Goal: Transaction & Acquisition: Purchase product/service

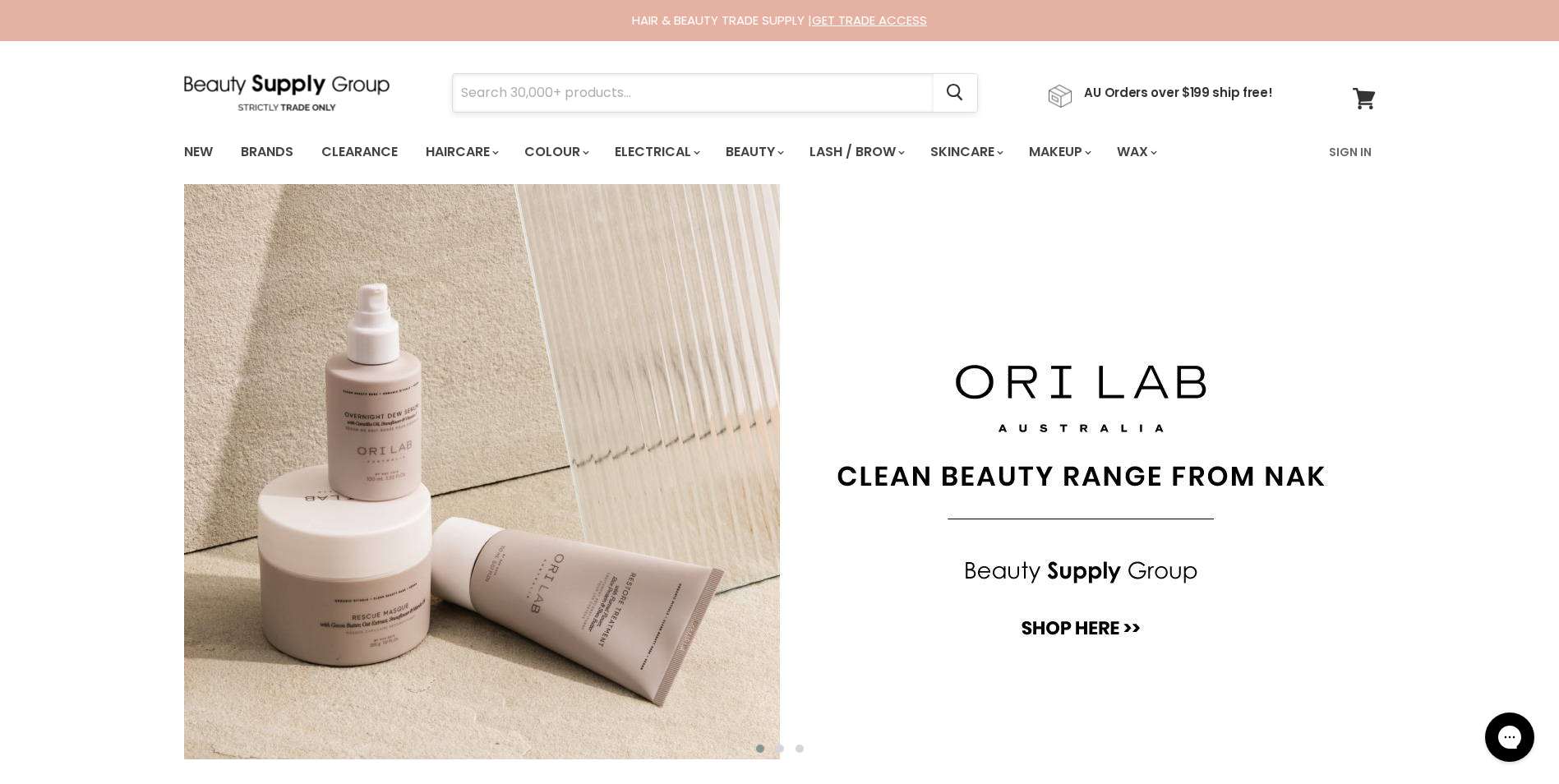
click at [553, 88] on input "Search" at bounding box center [694, 92] width 481 height 38
type input "adore"
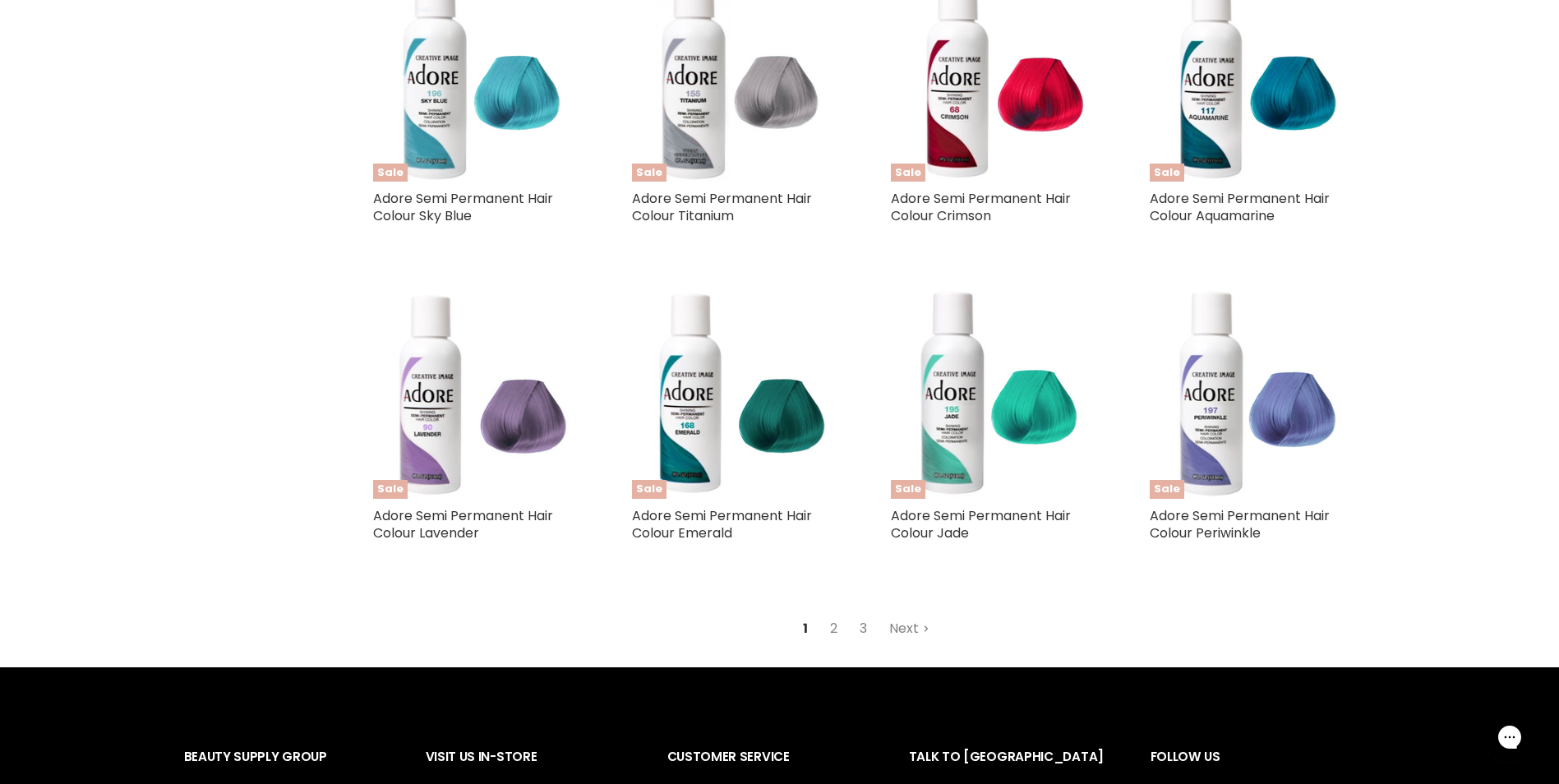
scroll to position [1699, 0]
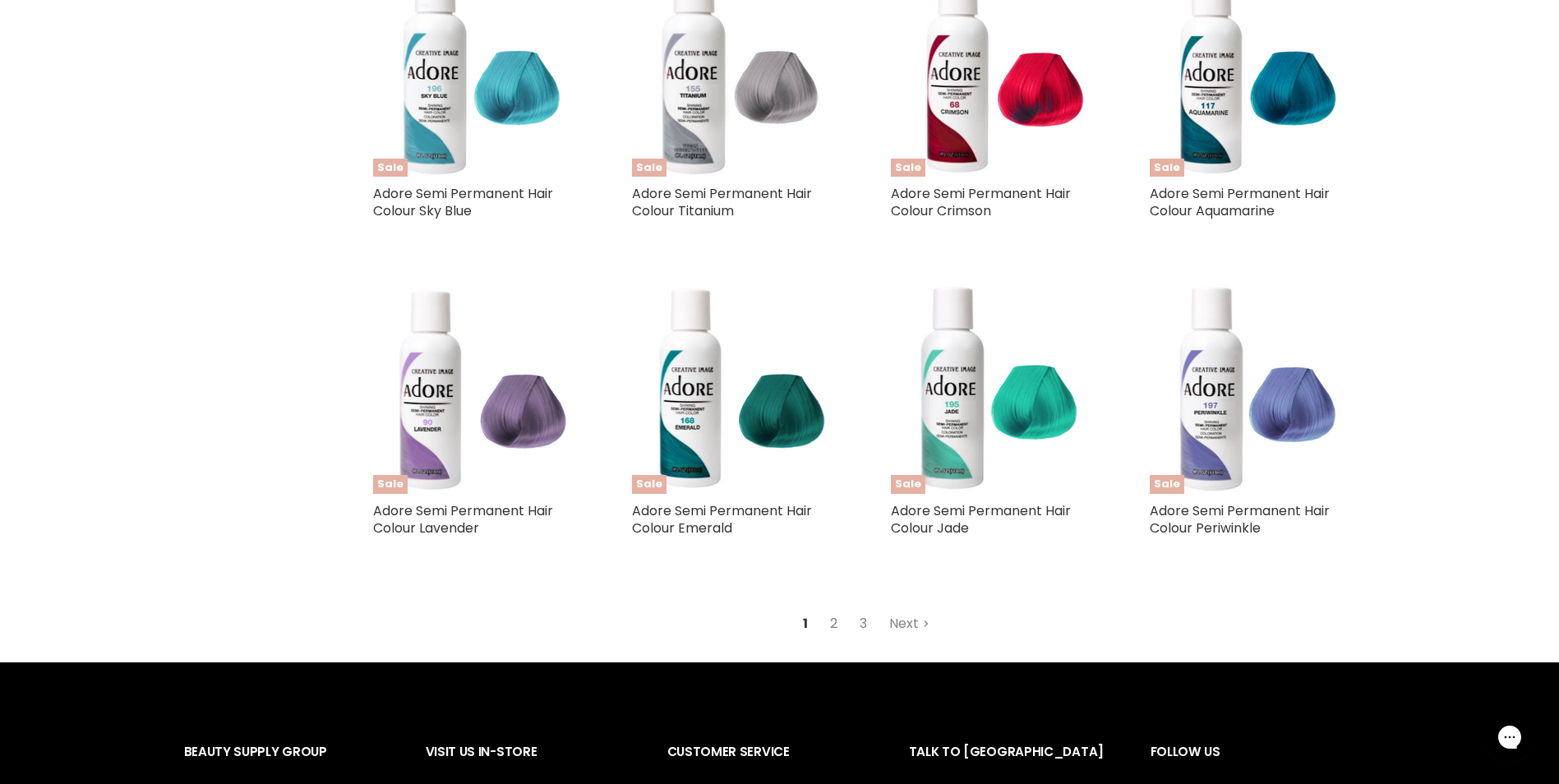
click at [839, 623] on link "2" at bounding box center [834, 624] width 26 height 29
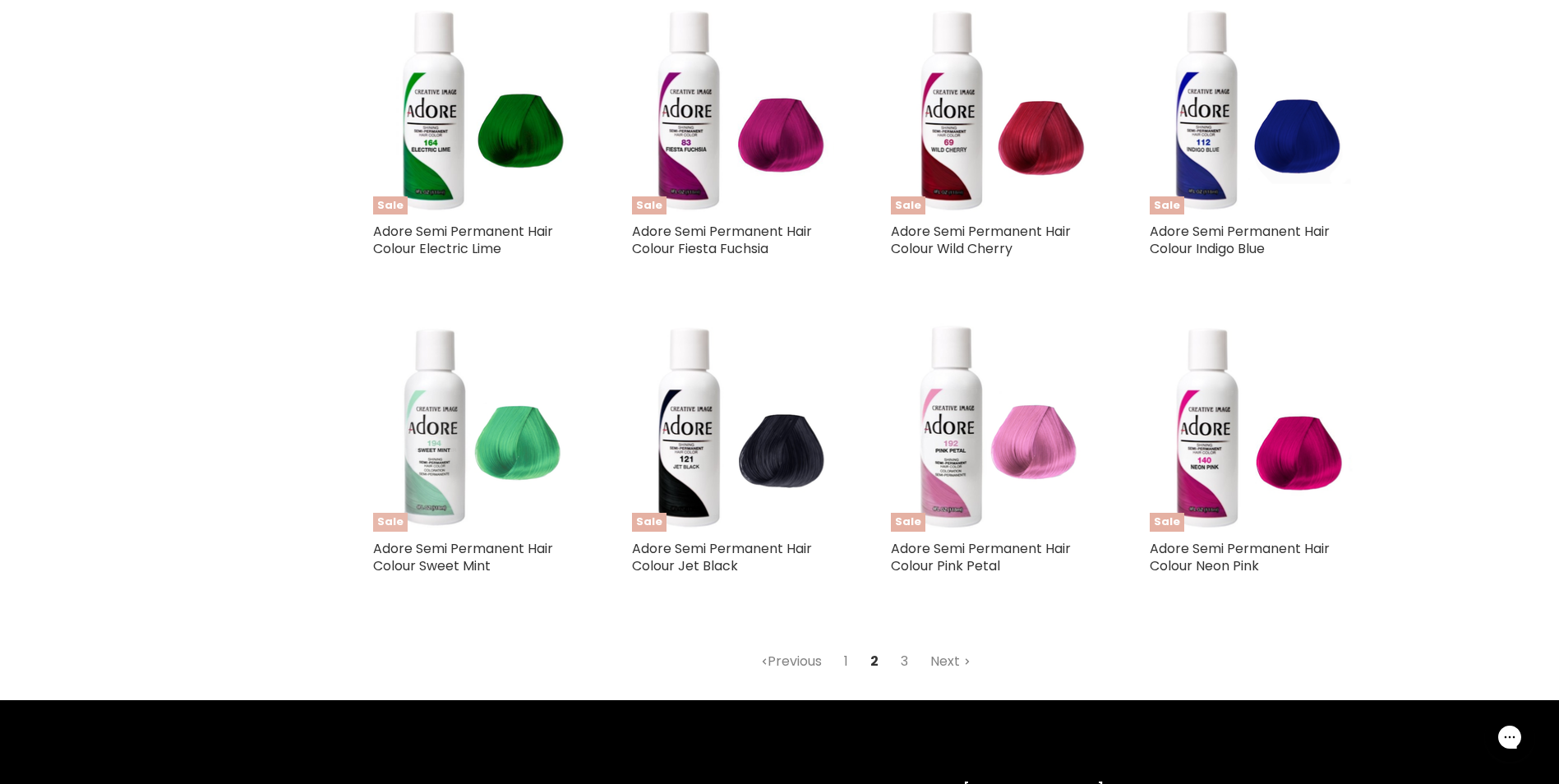
scroll to position [1656, 0]
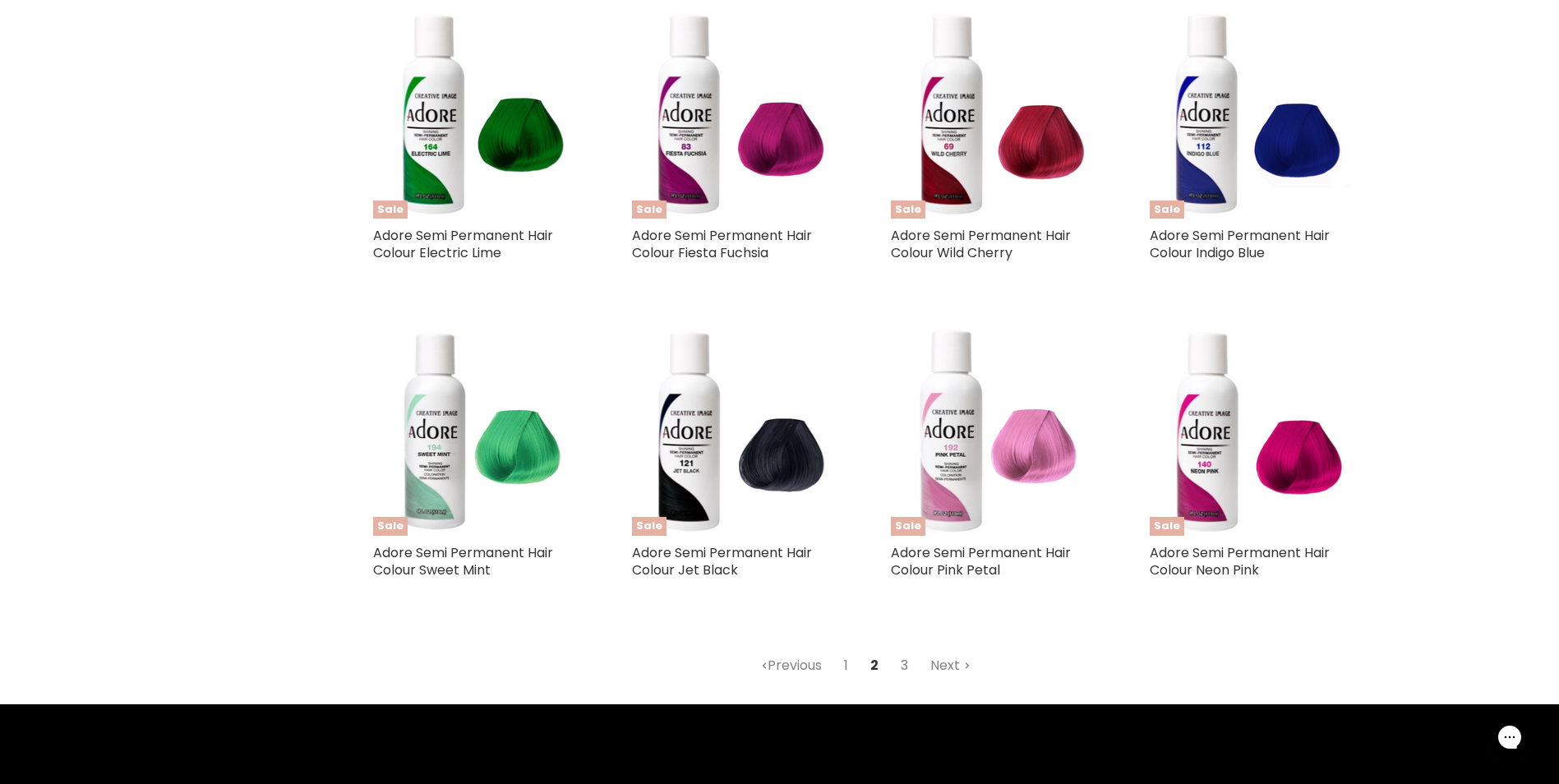
click at [900, 666] on link "3" at bounding box center [905, 665] width 26 height 29
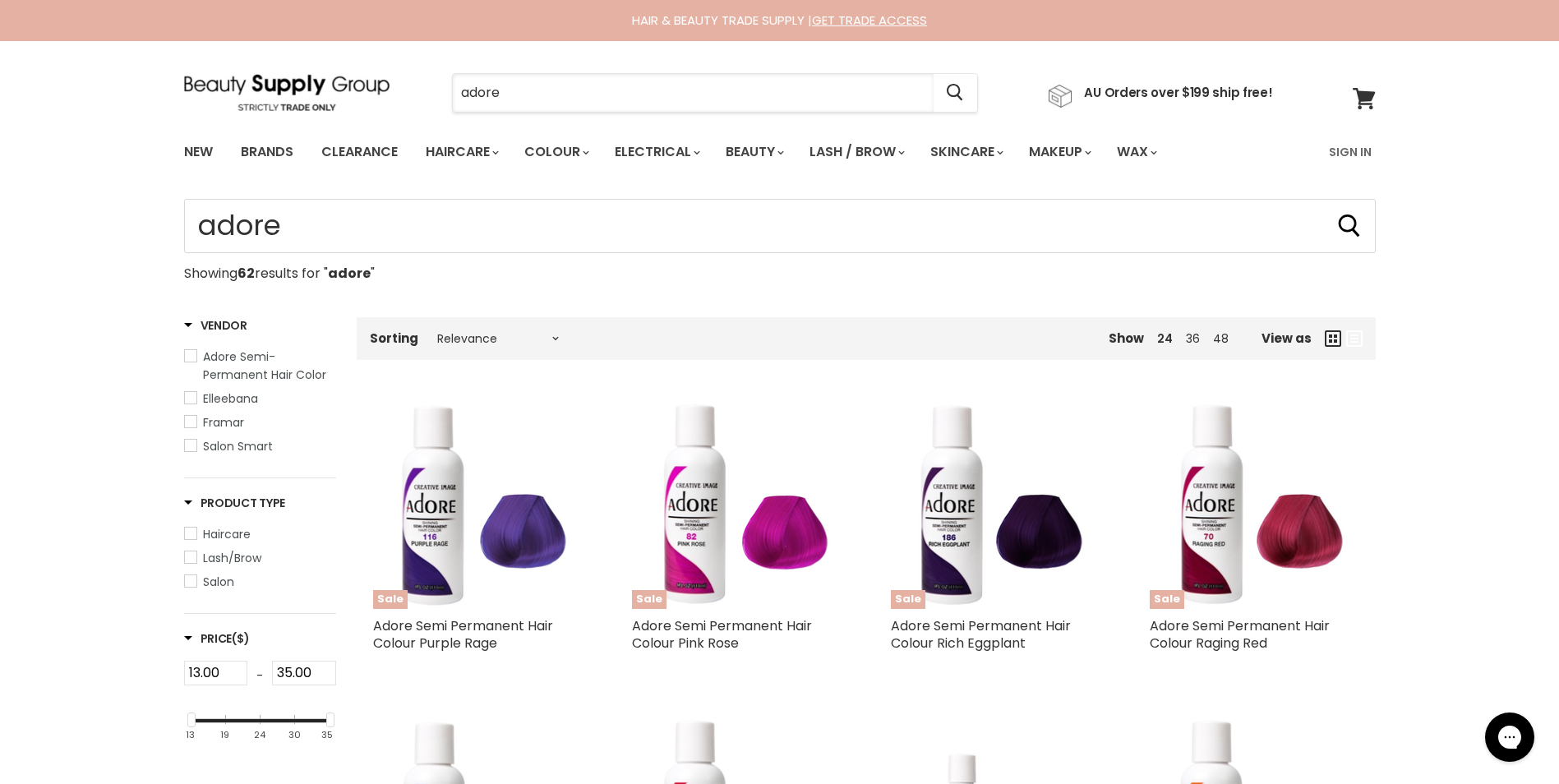
drag, startPoint x: 515, startPoint y: 99, endPoint x: 414, endPoint y: 95, distance: 101.1
click at [414, 95] on div "adore Cancel" at bounding box center [715, 92] width 610 height 38
type input "sawtch"
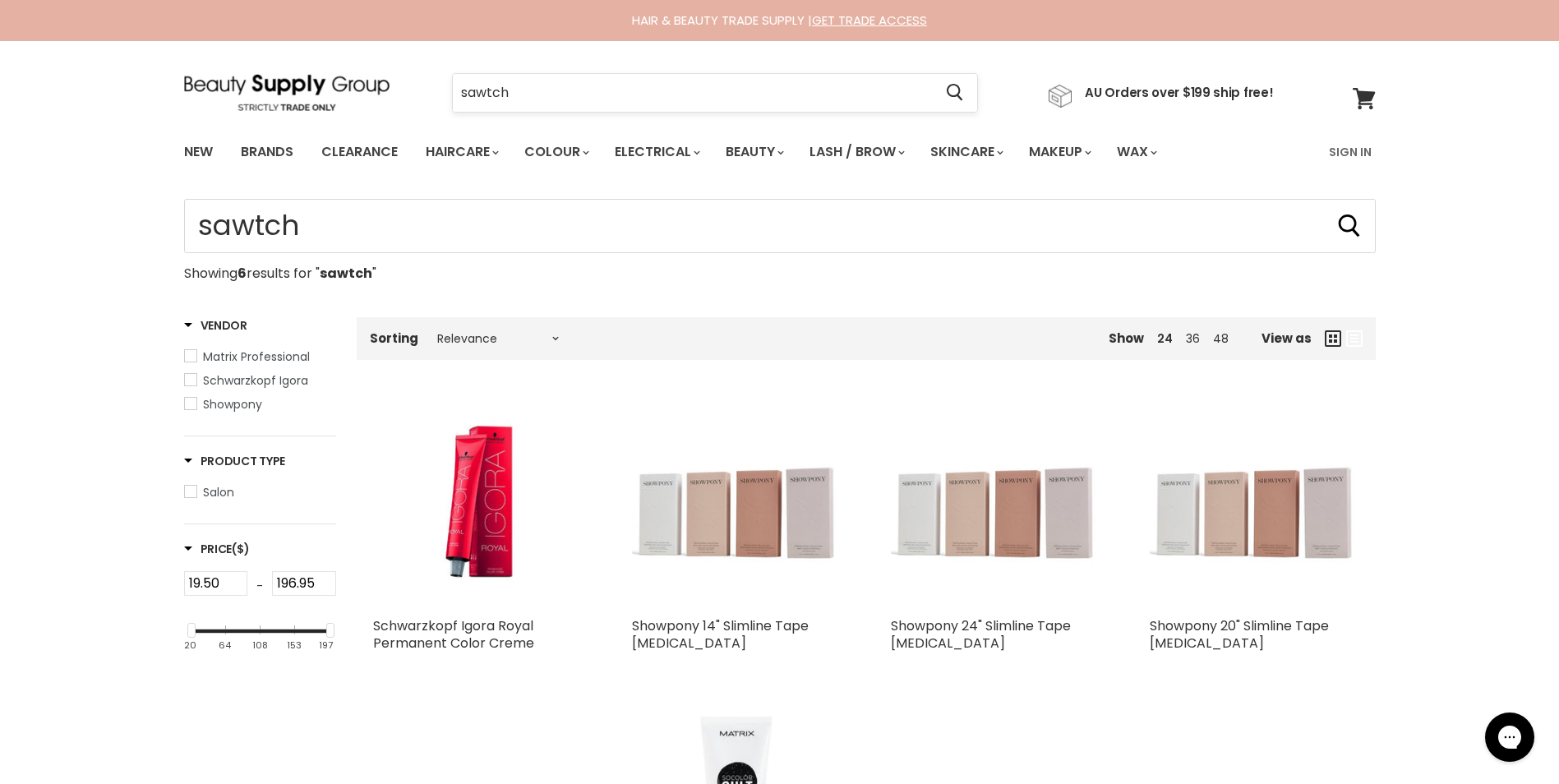
drag, startPoint x: 514, startPoint y: 93, endPoint x: 459, endPoint y: 90, distance: 55.1
click at [459, 90] on input "sawtch" at bounding box center [694, 92] width 481 height 38
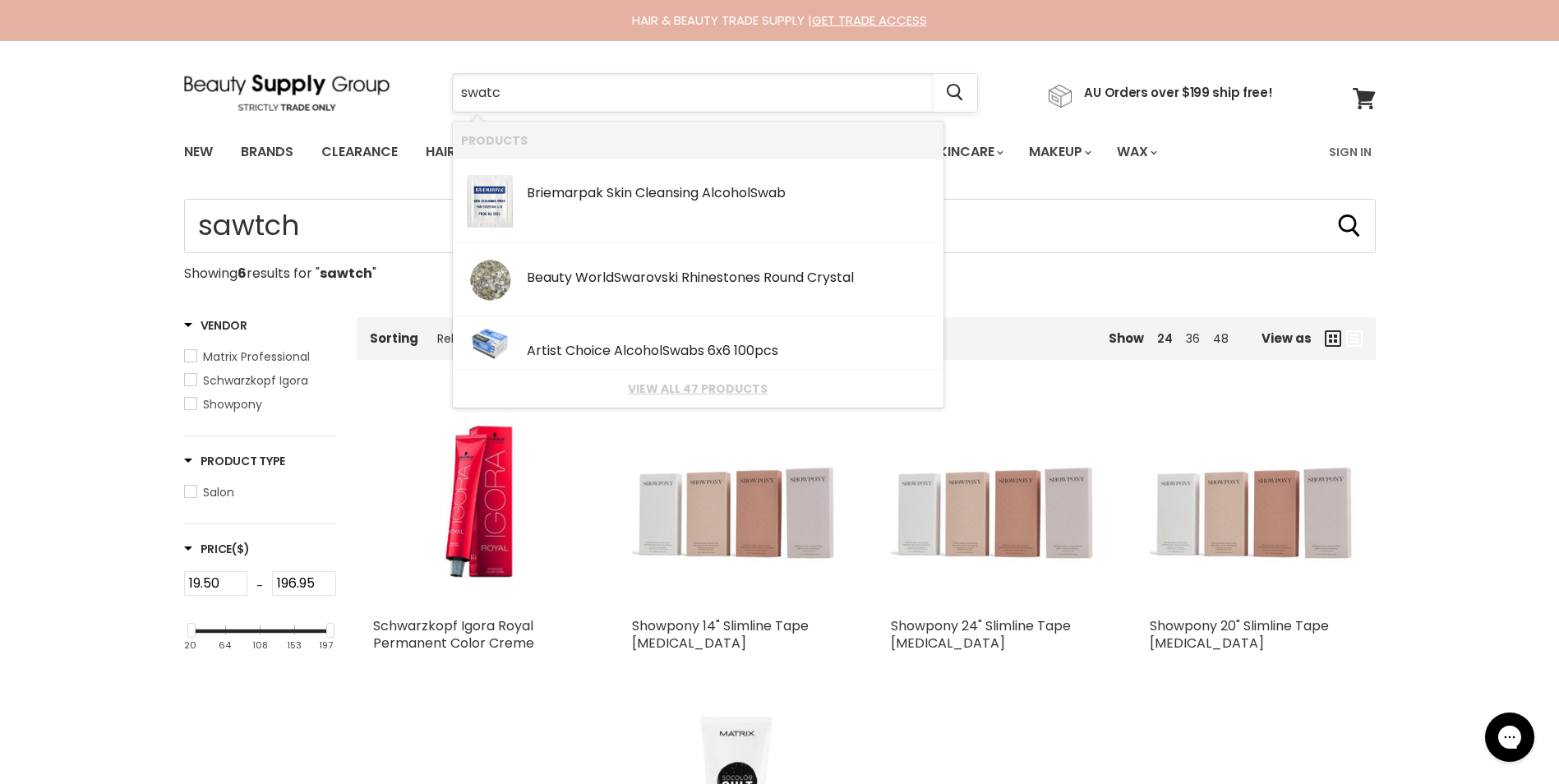
type input "swatch"
